Goal: Task Accomplishment & Management: Use online tool/utility

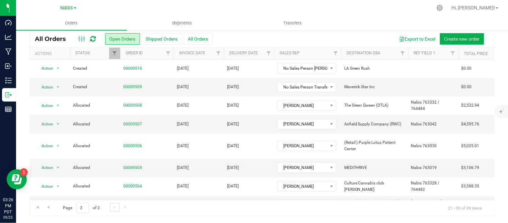
scroll to position [0, 1]
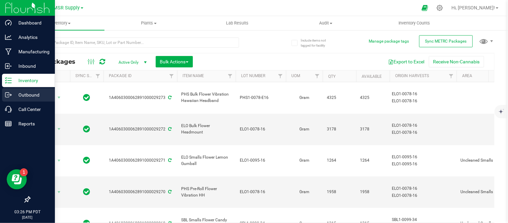
click at [16, 98] on p "Outbound" at bounding box center [32, 95] width 40 height 8
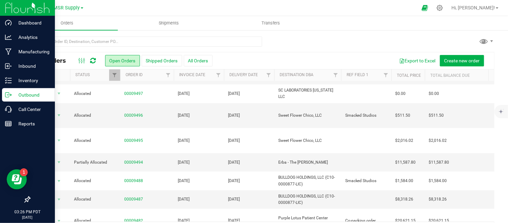
scroll to position [236, 0]
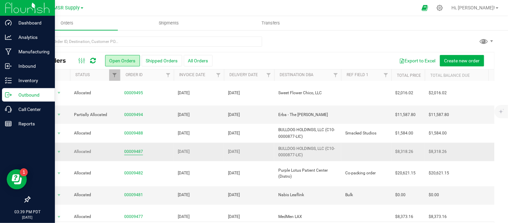
click at [135, 148] on link "00009487" at bounding box center [133, 151] width 19 height 6
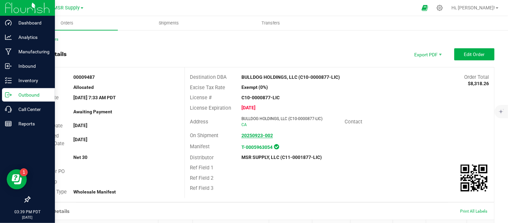
click at [253, 136] on strong "20250923-002" at bounding box center [256, 135] width 31 height 5
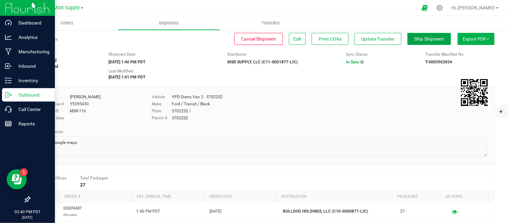
click at [420, 39] on span "Ship Shipment" at bounding box center [429, 38] width 30 height 5
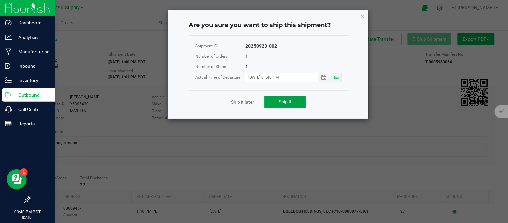
click at [286, 99] on span "Ship it" at bounding box center [285, 101] width 13 height 5
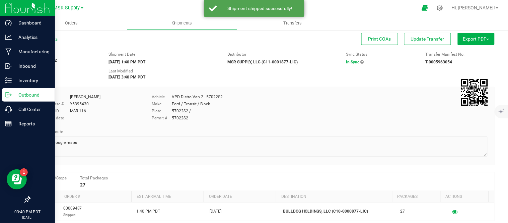
click at [5, 95] on icon at bounding box center [7, 94] width 4 height 5
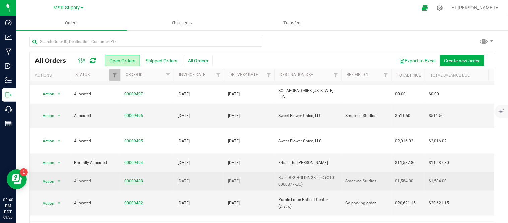
click at [132, 178] on link "00009488" at bounding box center [133, 181] width 19 height 6
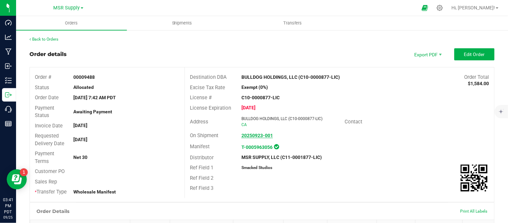
click at [255, 133] on strong "20250923-001" at bounding box center [256, 135] width 31 height 5
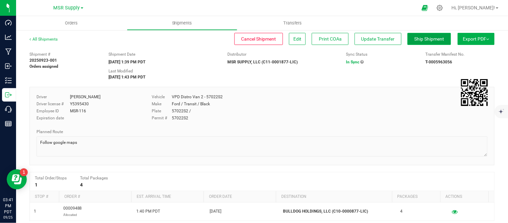
click at [417, 44] on button "Ship Shipment" at bounding box center [429, 39] width 44 height 12
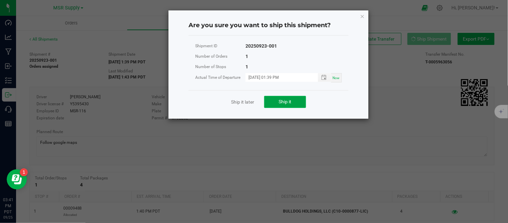
click at [286, 99] on span "Ship it" at bounding box center [285, 101] width 13 height 5
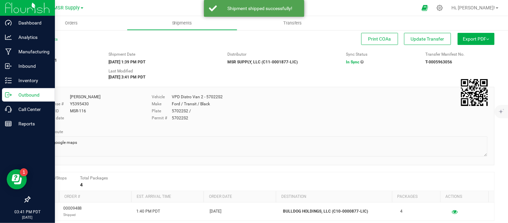
click at [13, 98] on p "Outbound" at bounding box center [32, 95] width 40 height 8
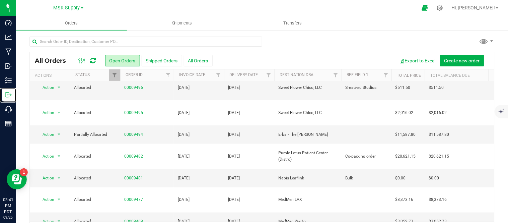
scroll to position [219, 0]
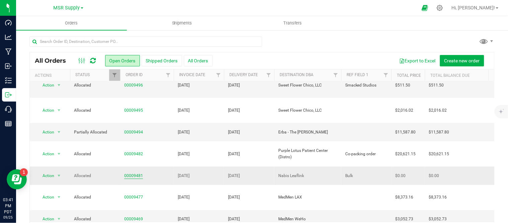
click at [133, 172] on link "00009481" at bounding box center [133, 175] width 19 height 6
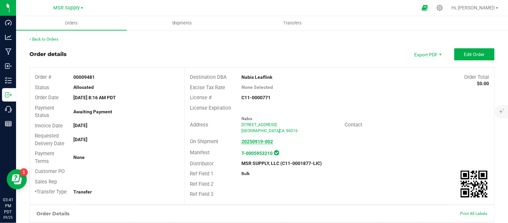
click at [248, 139] on strong "20250919-002" at bounding box center [256, 141] width 31 height 5
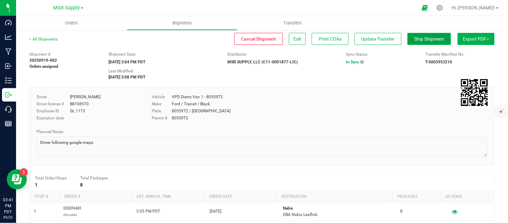
click at [419, 37] on span "Ship Shipment" at bounding box center [429, 38] width 30 height 5
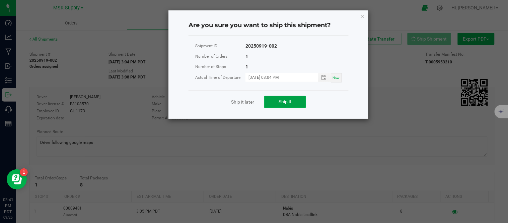
click at [278, 102] on button "Ship it" at bounding box center [285, 102] width 42 height 12
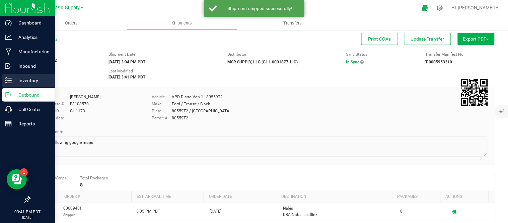
click at [15, 87] on link "Inventory" at bounding box center [27, 81] width 55 height 14
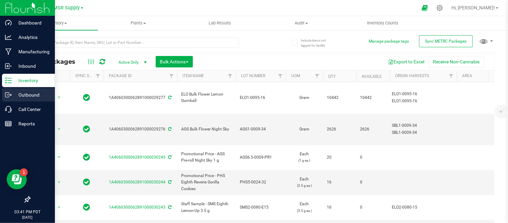
click at [14, 98] on p "Outbound" at bounding box center [32, 95] width 40 height 8
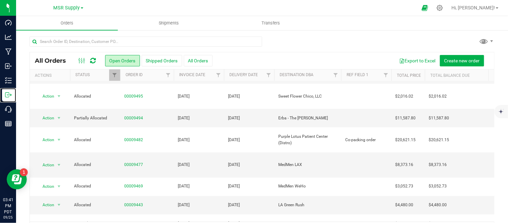
scroll to position [236, 0]
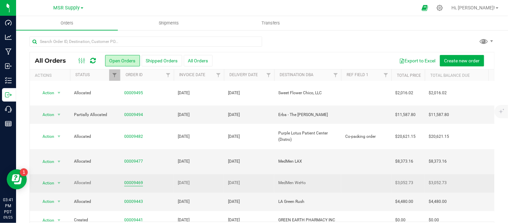
click at [134, 180] on link "00009469" at bounding box center [133, 183] width 19 height 6
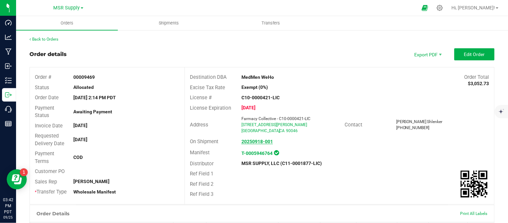
click at [252, 139] on strong "20250918-001" at bounding box center [256, 141] width 31 height 5
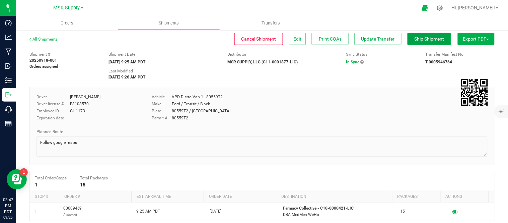
click at [414, 38] on span "Ship Shipment" at bounding box center [429, 38] width 30 height 5
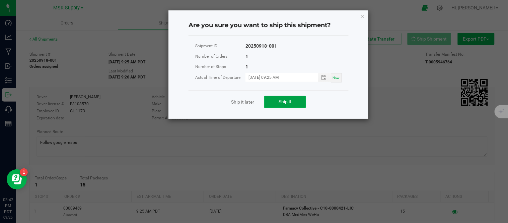
click at [277, 106] on button "Ship it" at bounding box center [285, 102] width 42 height 12
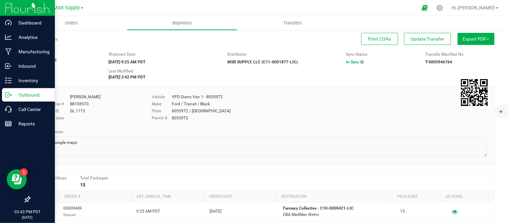
click at [8, 92] on icon at bounding box center [8, 94] width 7 height 7
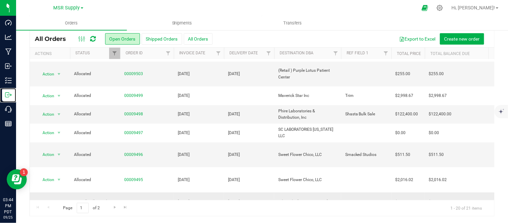
scroll to position [127, 0]
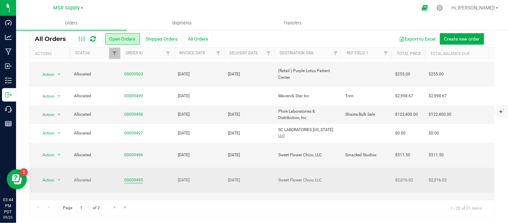
click at [133, 177] on link "00009495" at bounding box center [133, 180] width 19 height 6
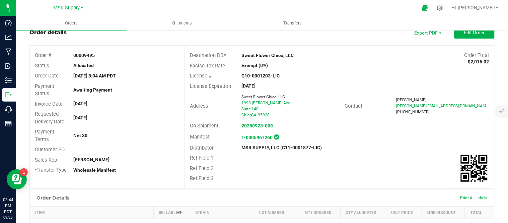
click at [255, 128] on div "20250923-008" at bounding box center [287, 125] width 103 height 7
click at [257, 124] on strong "20250923-008" at bounding box center [256, 125] width 31 height 5
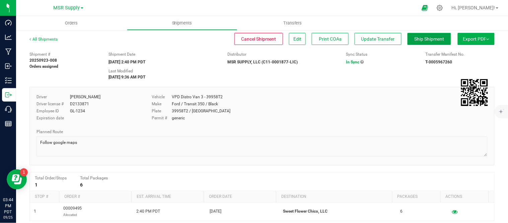
click at [420, 40] on span "Ship Shipment" at bounding box center [429, 38] width 30 height 5
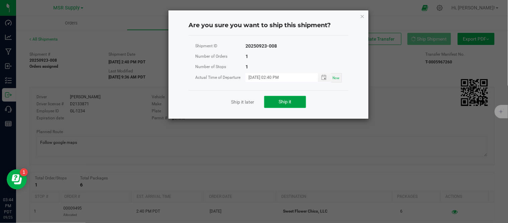
click at [290, 98] on button "Ship it" at bounding box center [285, 102] width 42 height 12
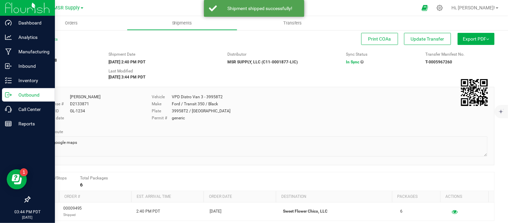
click at [24, 89] on div "Outbound" at bounding box center [28, 94] width 53 height 13
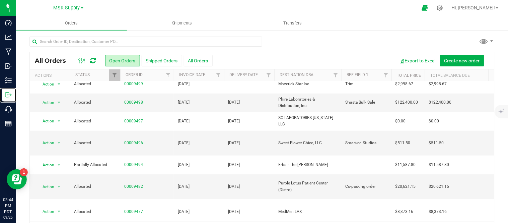
scroll to position [161, 0]
click at [135, 139] on link "00009496" at bounding box center [133, 142] width 19 height 6
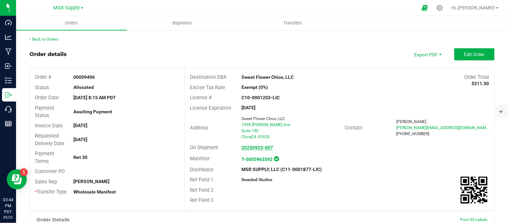
click at [261, 146] on strong "20250923-007" at bounding box center [256, 147] width 31 height 5
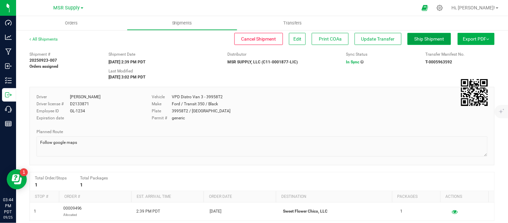
click at [416, 39] on span "Ship Shipment" at bounding box center [429, 38] width 30 height 5
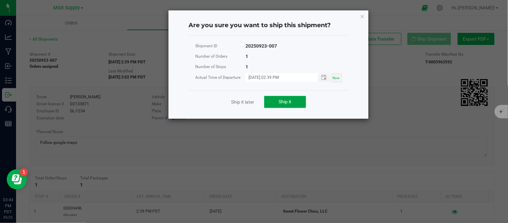
click at [291, 104] on button "Ship it" at bounding box center [285, 102] width 42 height 12
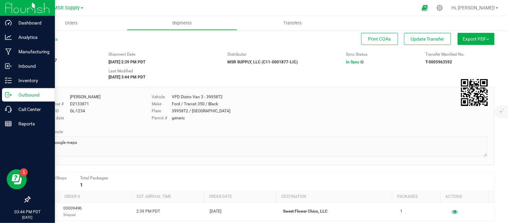
click at [8, 94] on icon at bounding box center [8, 94] width 7 height 7
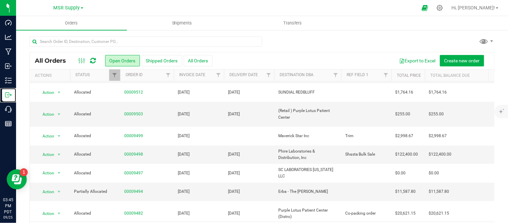
scroll to position [109, 0]
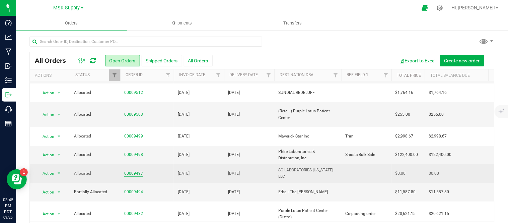
click at [134, 170] on link "00009497" at bounding box center [133, 173] width 19 height 6
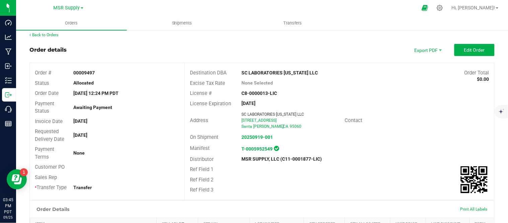
scroll to position [4, 0]
click at [263, 139] on strong "20250919-001" at bounding box center [256, 137] width 31 height 5
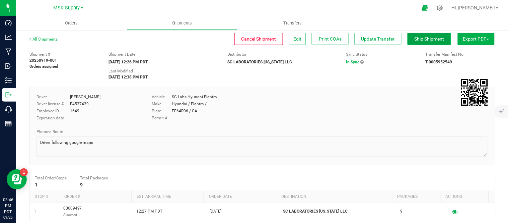
click at [416, 37] on span "Ship Shipment" at bounding box center [429, 38] width 30 height 5
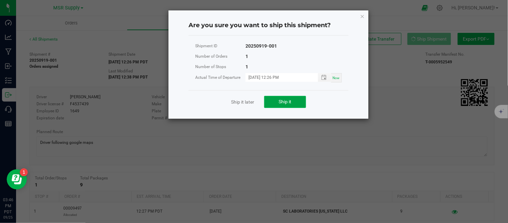
click at [286, 96] on button "Ship it" at bounding box center [285, 102] width 42 height 12
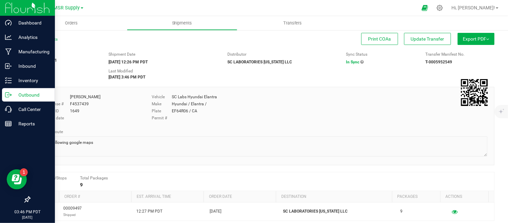
click at [19, 93] on p "Outbound" at bounding box center [32, 95] width 40 height 8
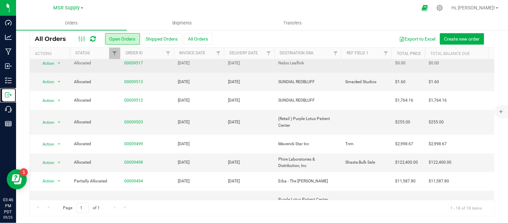
scroll to position [80, 0]
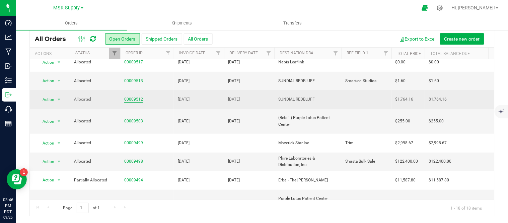
click at [126, 98] on link "00009512" at bounding box center [133, 99] width 19 height 6
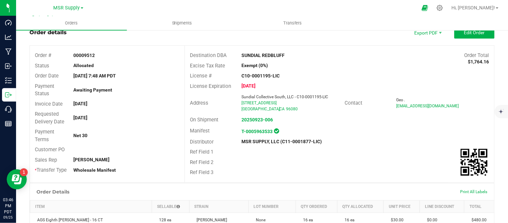
click at [248, 122] on div "20250923-006" at bounding box center [287, 119] width 103 height 7
click at [258, 118] on strong "20250923-006" at bounding box center [256, 119] width 31 height 5
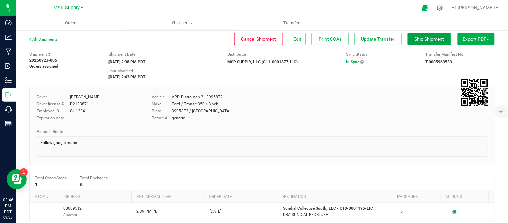
click at [414, 36] on span "Ship Shipment" at bounding box center [429, 38] width 30 height 5
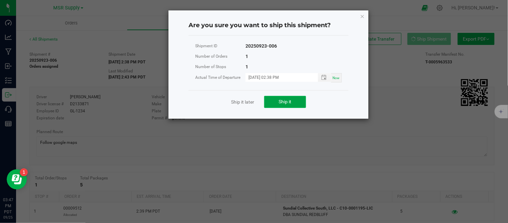
click at [280, 102] on span "Ship it" at bounding box center [285, 101] width 13 height 5
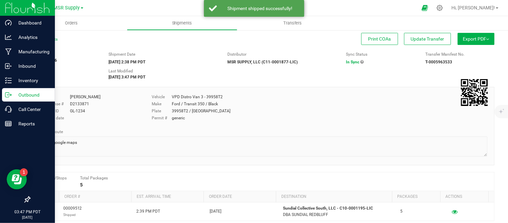
click at [21, 96] on p "Outbound" at bounding box center [32, 95] width 40 height 8
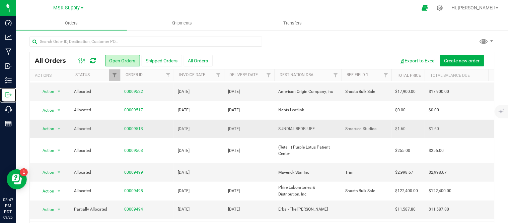
scroll to position [55, 0]
click at [128, 128] on link "00009513" at bounding box center [133, 128] width 19 height 6
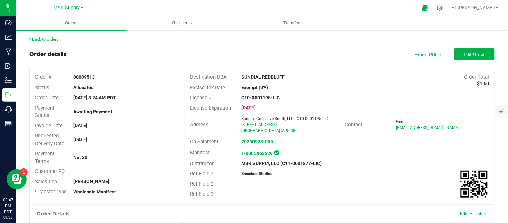
click at [252, 139] on strong "20250923-005" at bounding box center [256, 141] width 31 height 5
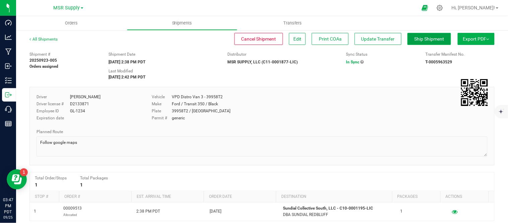
click at [414, 36] on span "Ship Shipment" at bounding box center [429, 38] width 30 height 5
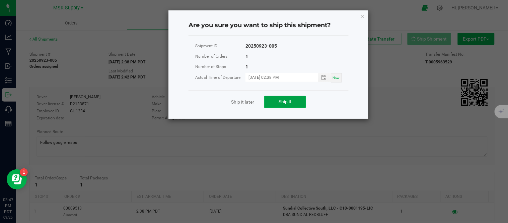
click at [298, 99] on button "Ship it" at bounding box center [285, 102] width 42 height 12
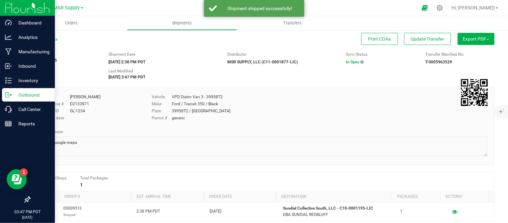
click at [29, 95] on p "Outbound" at bounding box center [32, 95] width 40 height 8
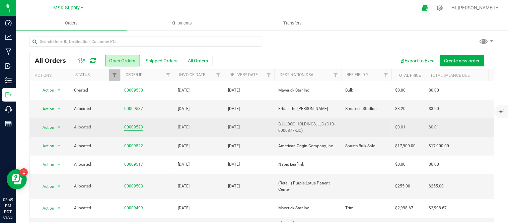
click at [131, 128] on link "00009523" at bounding box center [133, 127] width 19 height 6
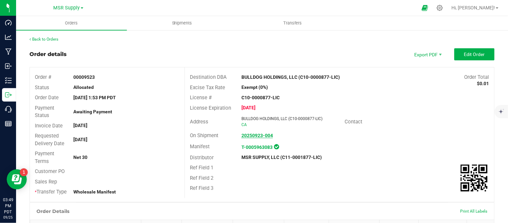
click at [253, 133] on strong "20250923-004" at bounding box center [256, 135] width 31 height 5
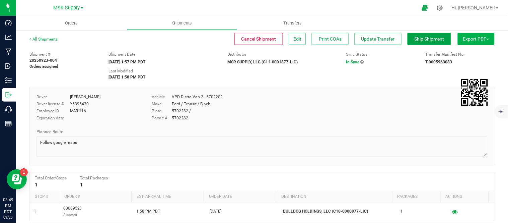
click at [419, 36] on span "Ship Shipment" at bounding box center [429, 38] width 30 height 5
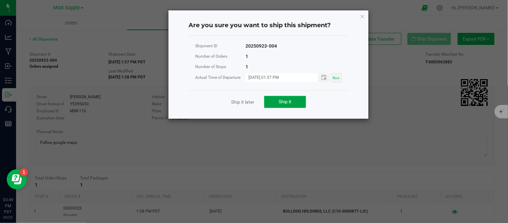
click at [281, 102] on span "Ship it" at bounding box center [285, 101] width 13 height 5
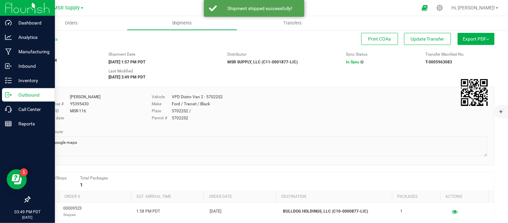
click at [16, 96] on p "Outbound" at bounding box center [32, 95] width 40 height 8
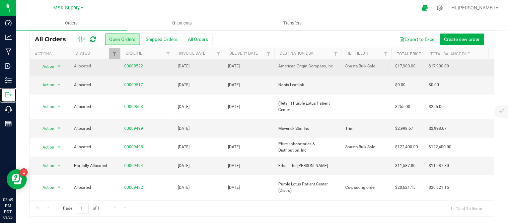
scroll to position [40, 0]
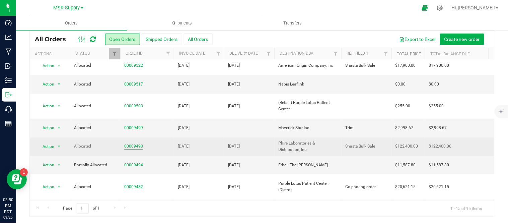
click at [139, 143] on link "00009498" at bounding box center [133, 146] width 19 height 6
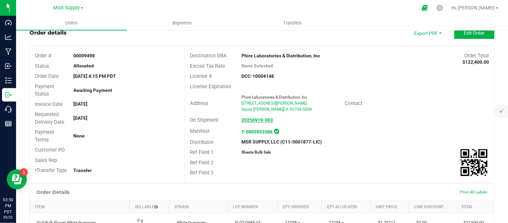
click at [269, 121] on strong "20250919-003" at bounding box center [256, 119] width 31 height 5
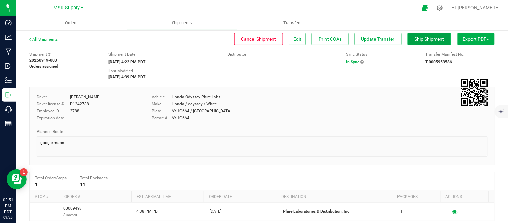
click at [429, 38] on span "Ship Shipment" at bounding box center [429, 38] width 30 height 5
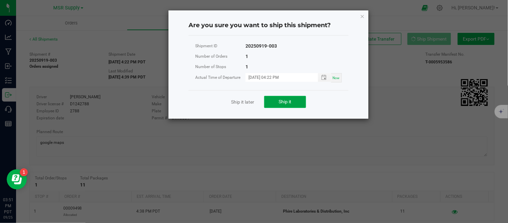
click at [289, 104] on span "Ship it" at bounding box center [285, 101] width 13 height 5
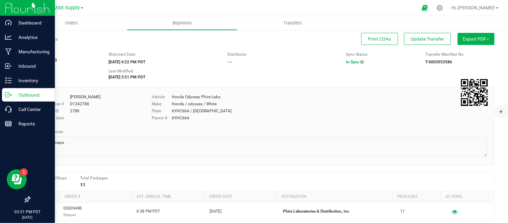
click at [32, 97] on p "Outbound" at bounding box center [32, 95] width 40 height 8
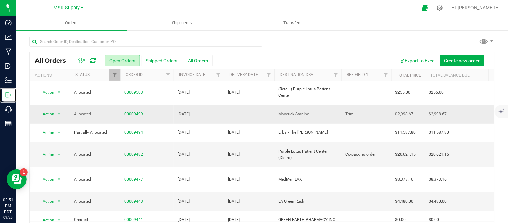
scroll to position [76, 0]
click at [133, 110] on link "00009499" at bounding box center [133, 113] width 19 height 6
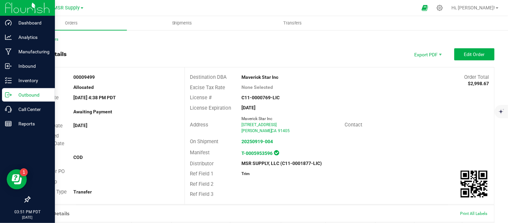
click at [15, 97] on p "Outbound" at bounding box center [32, 95] width 40 height 8
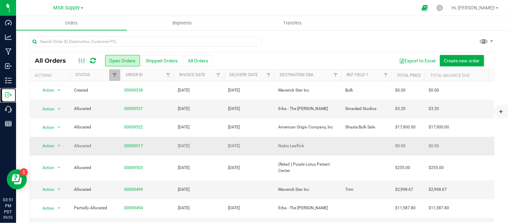
scroll to position [124, 0]
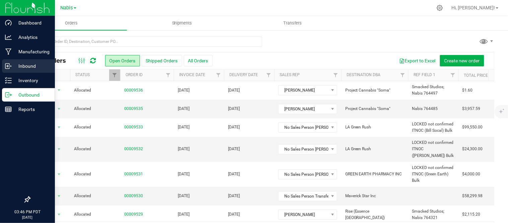
click at [10, 66] on icon at bounding box center [8, 66] width 7 height 7
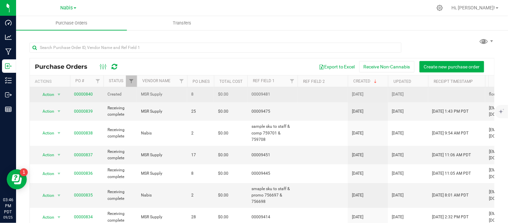
click at [86, 97] on span "00000840" at bounding box center [83, 94] width 19 height 6
click at [85, 96] on link "00000840" at bounding box center [83, 94] width 19 height 5
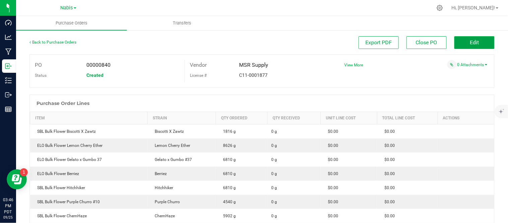
click at [462, 48] on button "Edit" at bounding box center [474, 42] width 40 height 13
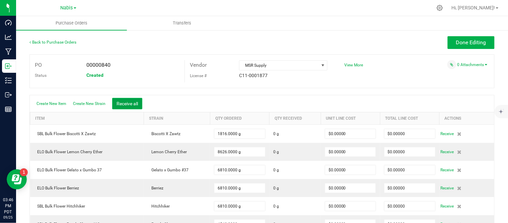
click at [125, 104] on button "Receive all" at bounding box center [127, 103] width 30 height 11
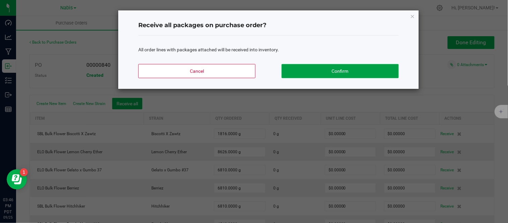
click at [330, 71] on button "Confirm" at bounding box center [339, 71] width 117 height 14
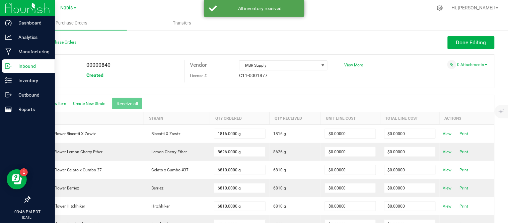
click at [35, 65] on p "Inbound" at bounding box center [32, 66] width 40 height 8
